Goal: Find specific fact: Find contact information

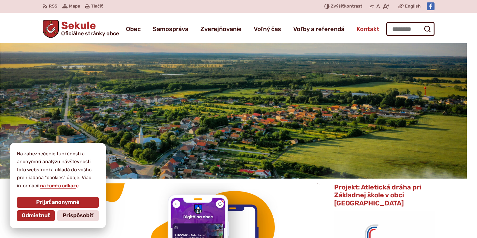
click at [362, 31] on span "Kontakt" at bounding box center [367, 28] width 23 height 17
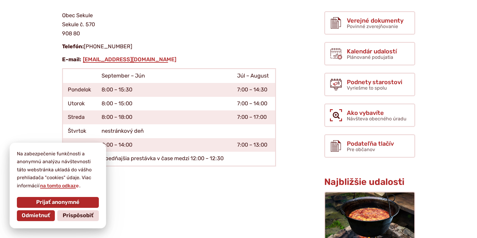
scroll to position [107, 0]
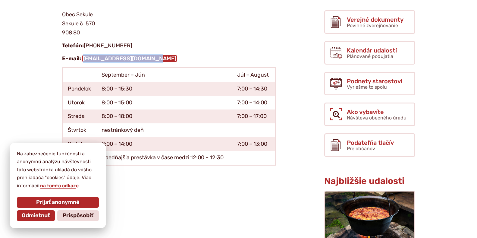
drag, startPoint x: 156, startPoint y: 60, endPoint x: 82, endPoint y: 61, distance: 74.1
click at [82, 61] on p "E-mail: [EMAIL_ADDRESS][DOMAIN_NAME]" at bounding box center [169, 58] width 214 height 9
copy link "[EMAIL_ADDRESS][DOMAIN_NAME]"
